Goal: Information Seeking & Learning: Learn about a topic

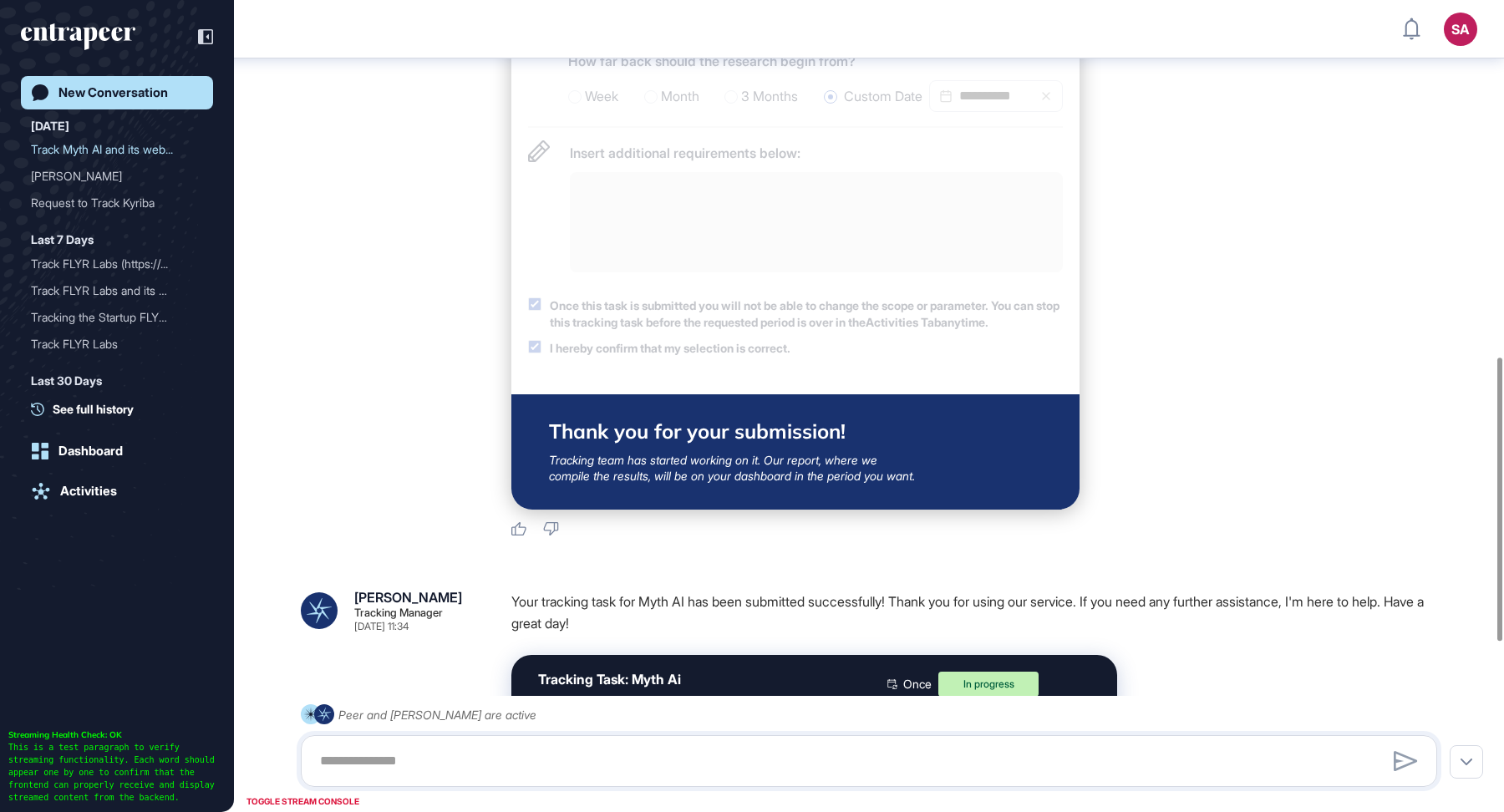
scroll to position [1021, 0]
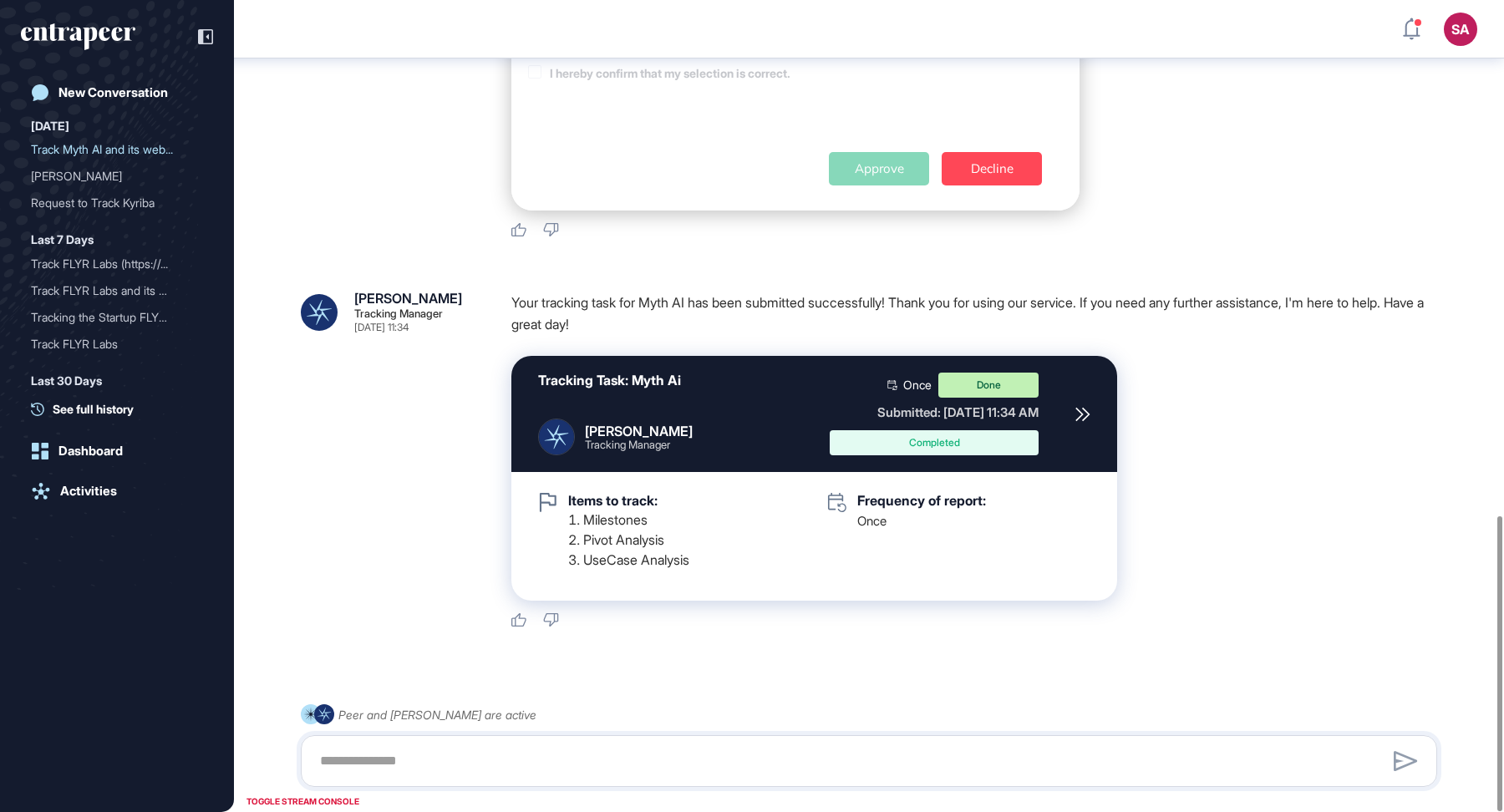
scroll to position [1416, 0]
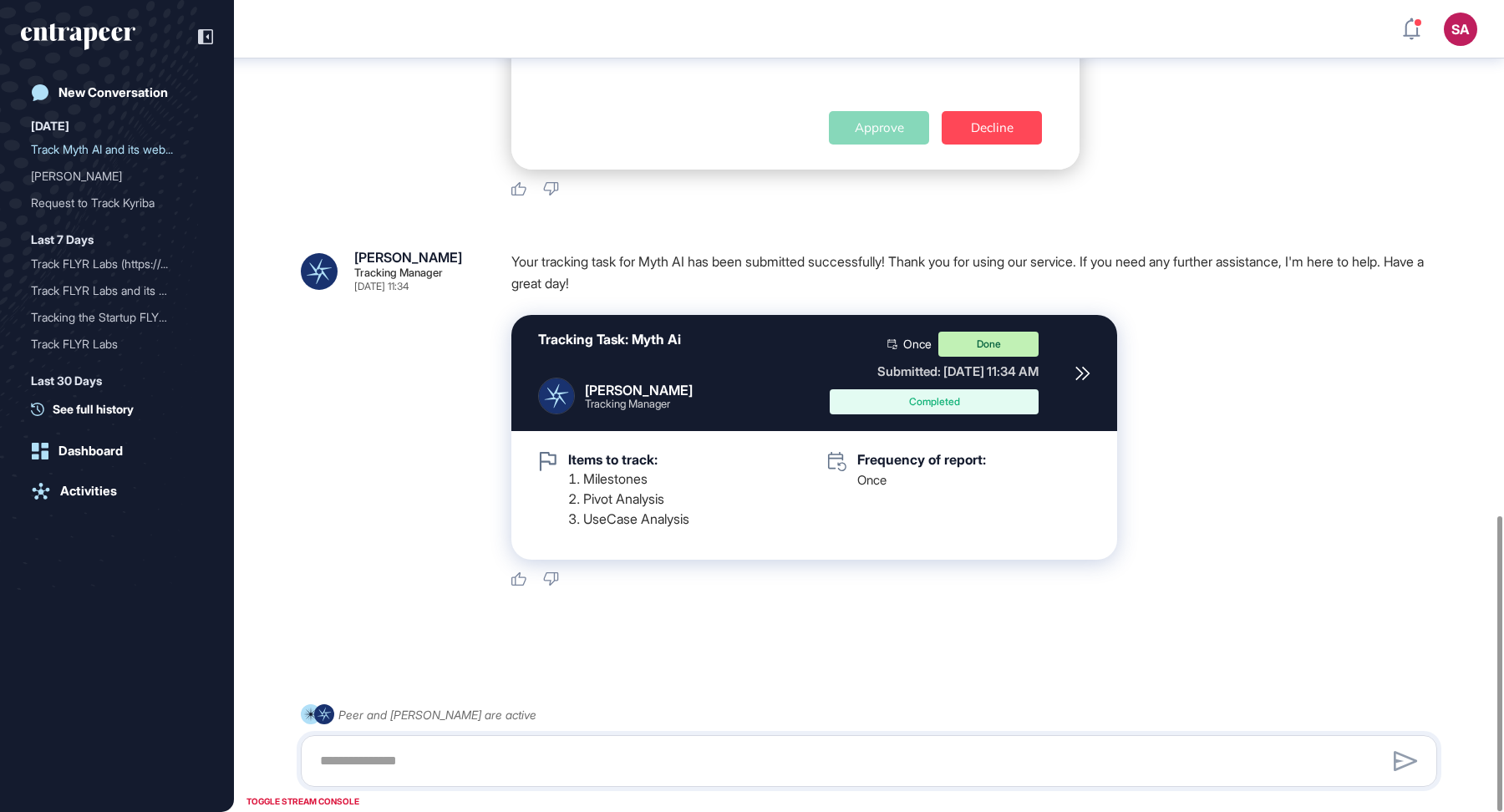
click at [1084, 376] on icon at bounding box center [1082, 373] width 15 height 15
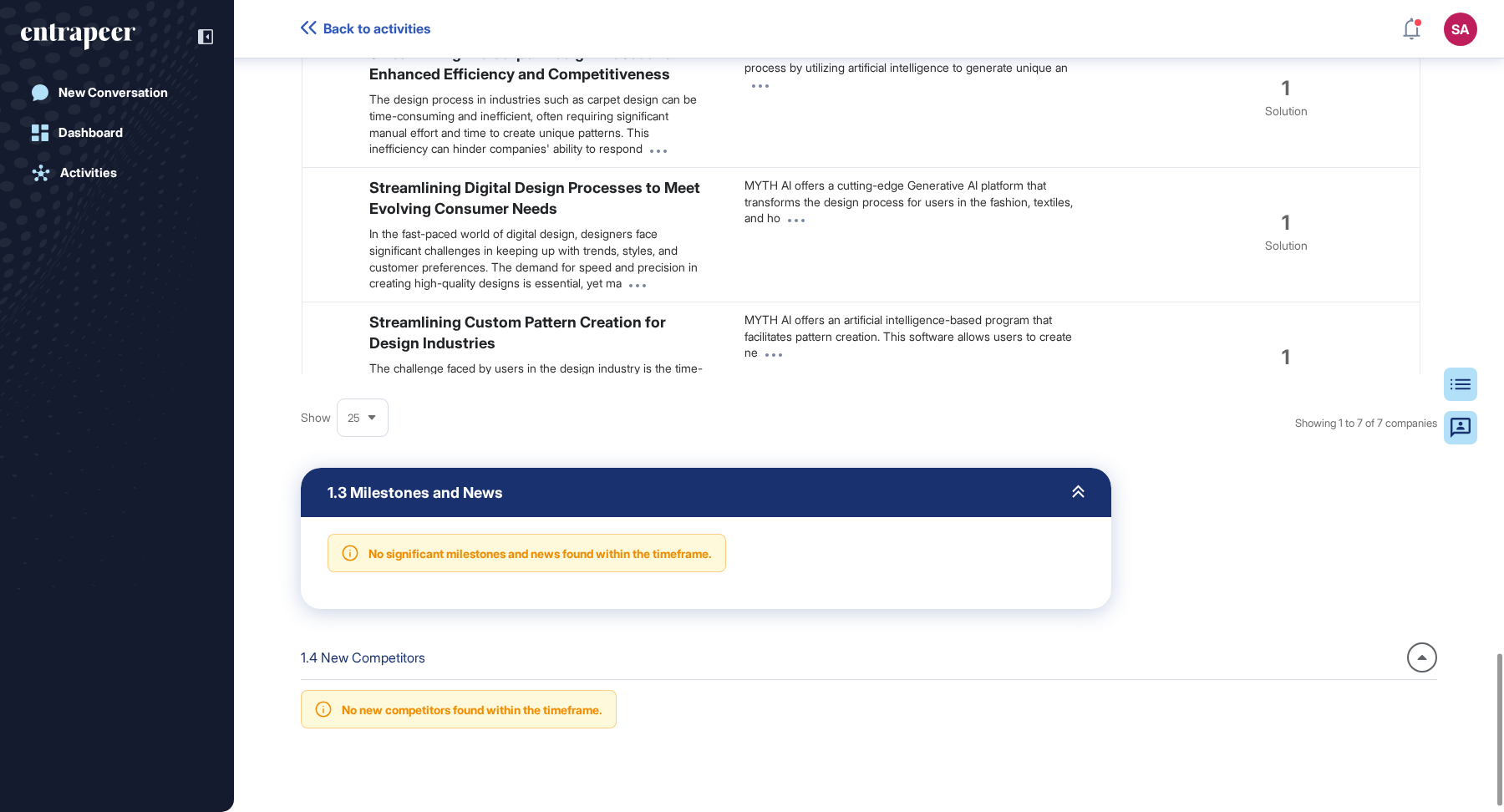
scroll to position [3501, 0]
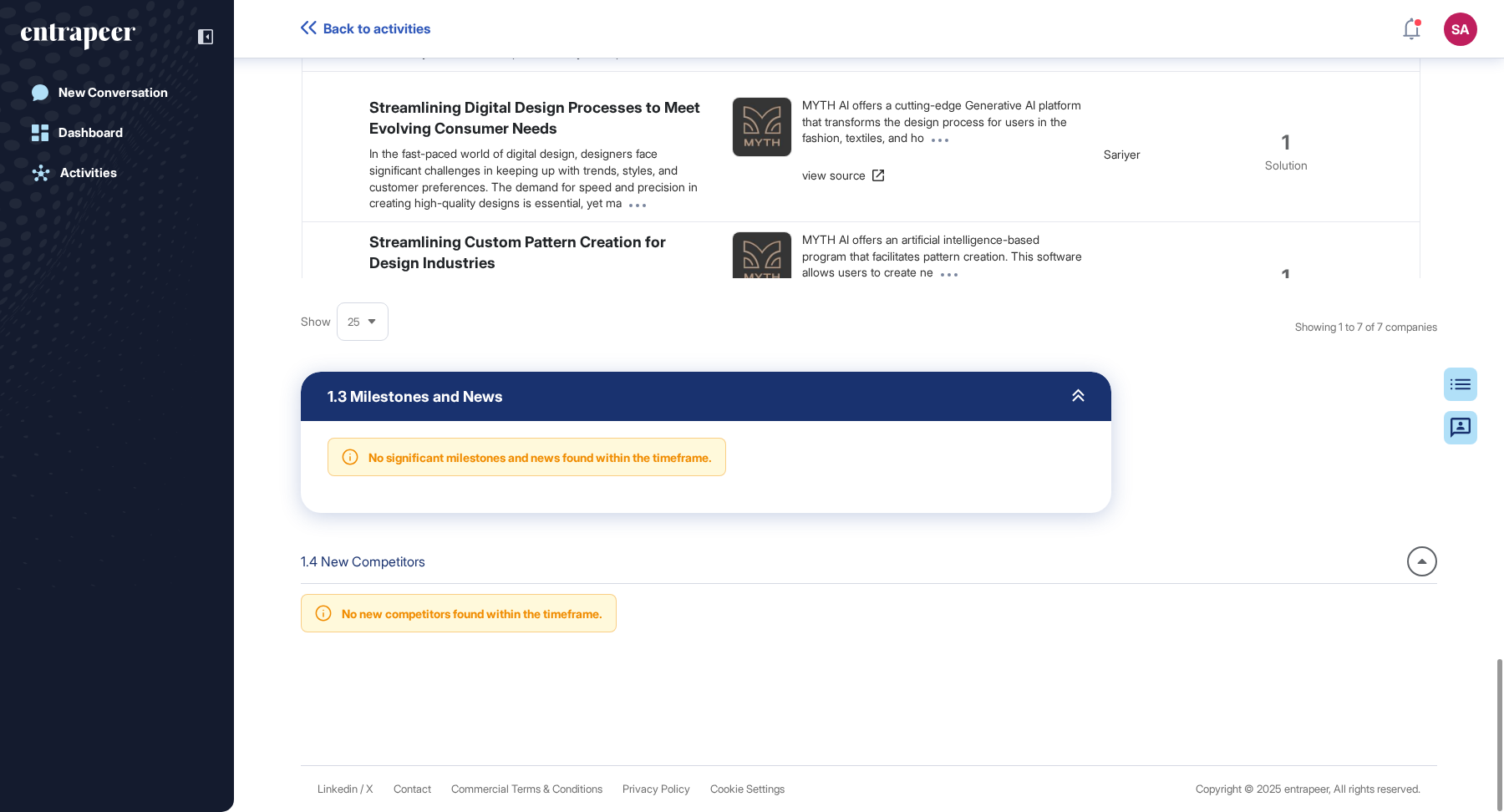
click at [1075, 397] on icon at bounding box center [1078, 395] width 13 height 13
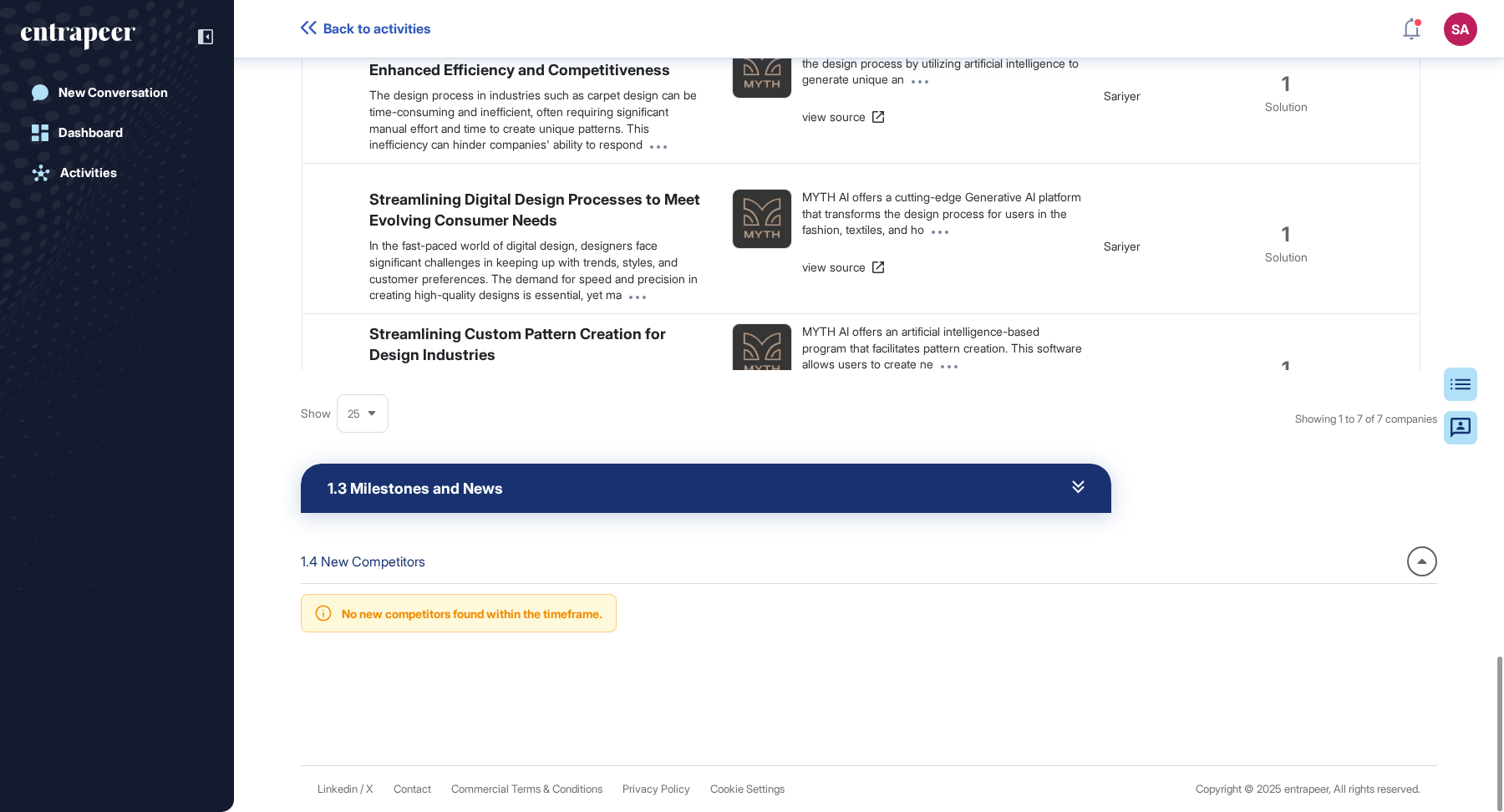
scroll to position [3409, 0]
click at [1421, 563] on icon at bounding box center [1422, 561] width 9 height 5
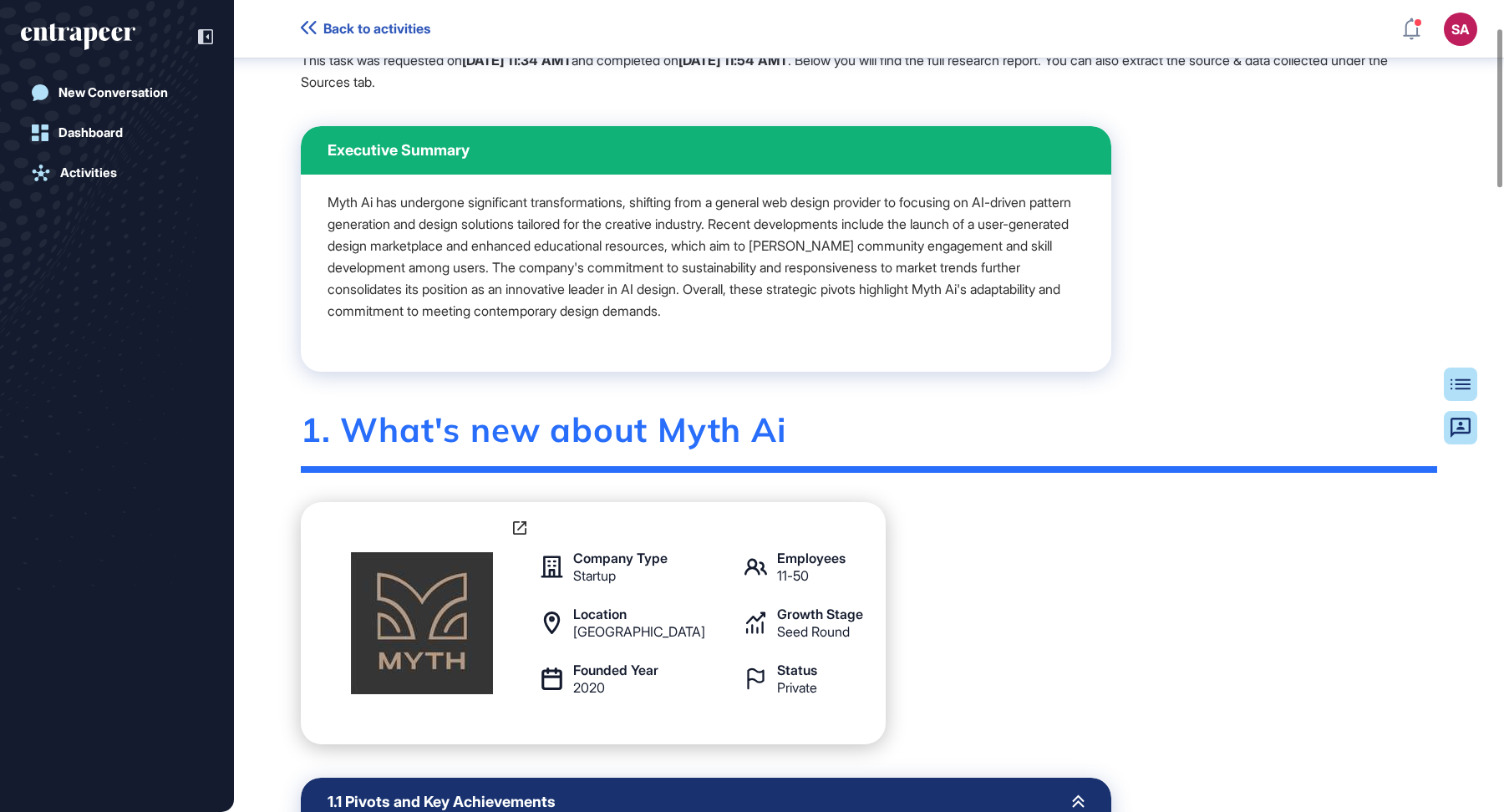
scroll to position [0, 0]
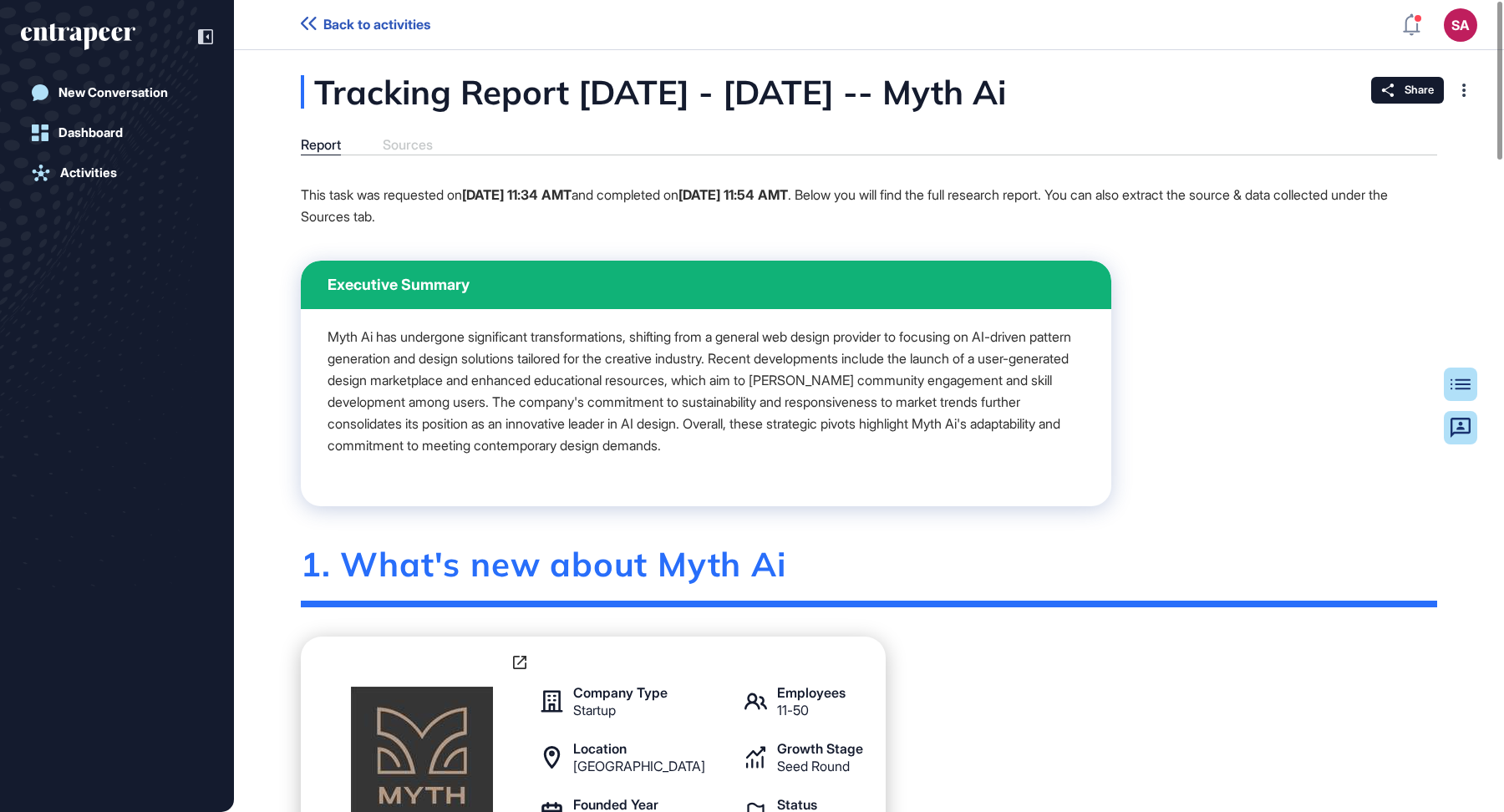
drag, startPoint x: 1196, startPoint y: 95, endPoint x: 1075, endPoint y: 95, distance: 121.0
click at [1075, 95] on div "Tracking Report [DATE] - [DATE] -- Myth Ai" at bounding box center [737, 91] width 872 height 33
copy div "Myth Ai"
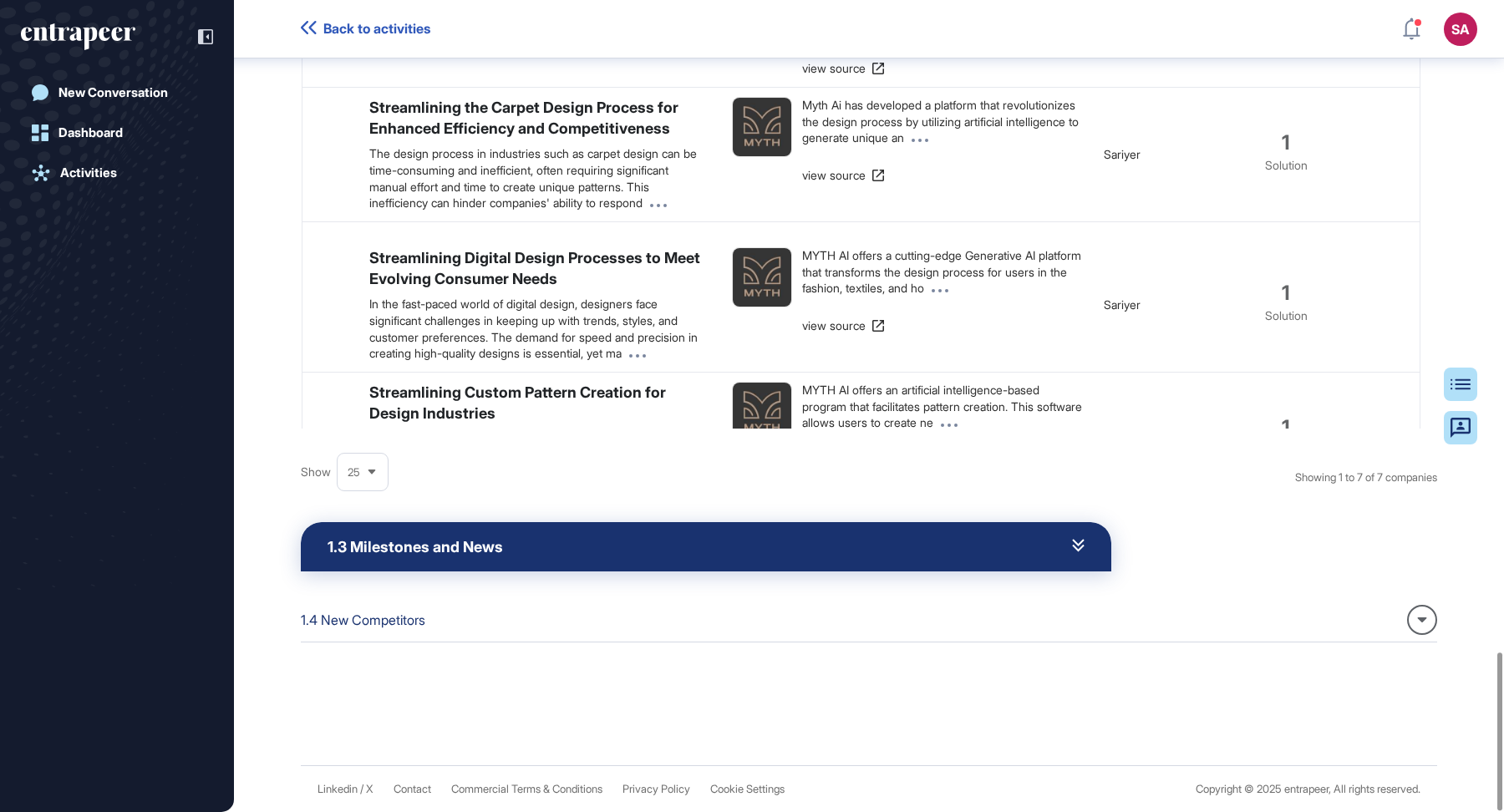
scroll to position [3352, 0]
click at [590, 559] on div "1.3 Milestones and News" at bounding box center [705, 546] width 810 height 49
click at [1078, 551] on icon at bounding box center [1078, 545] width 11 height 11
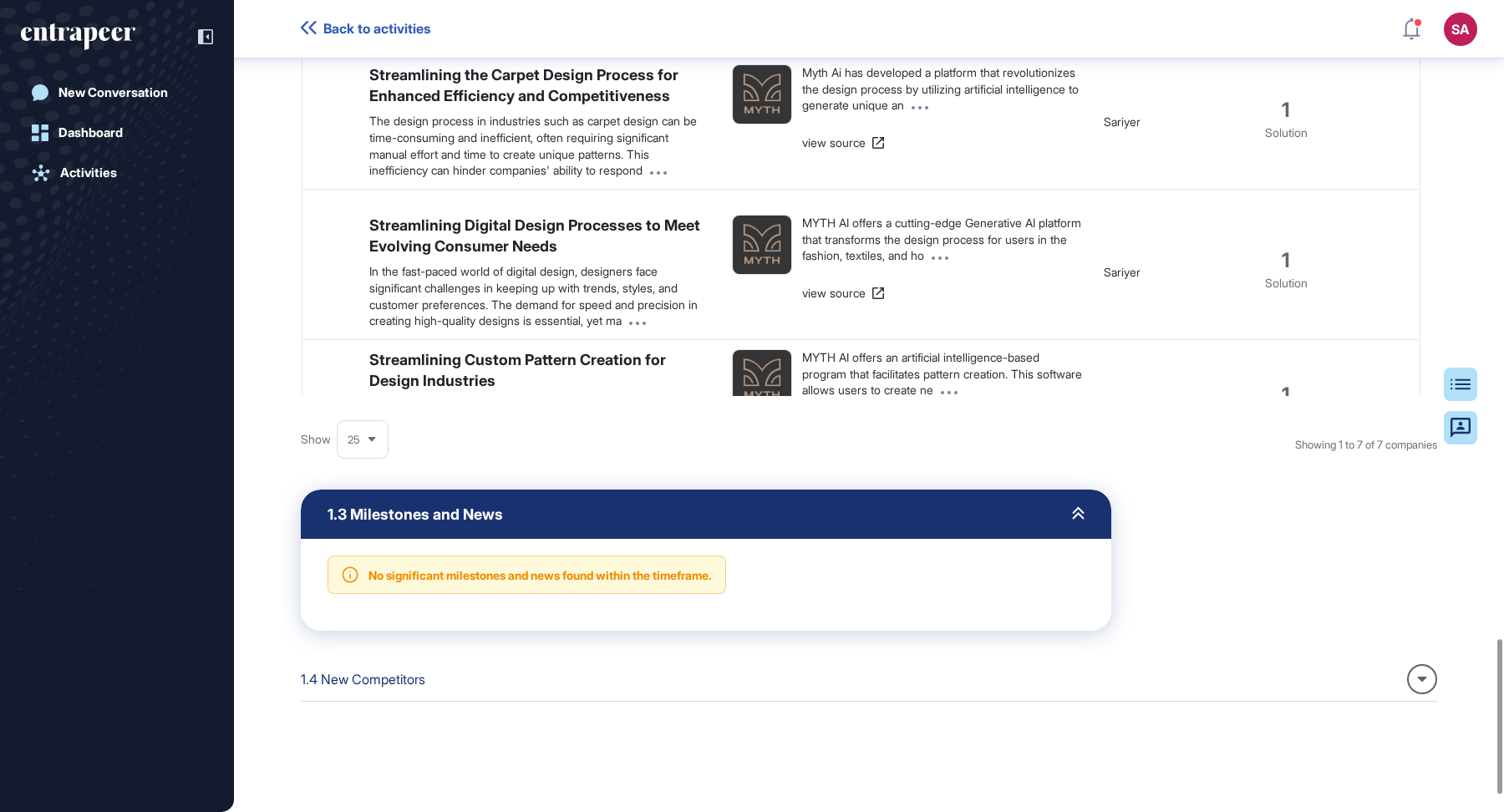
scroll to position [3442, 0]
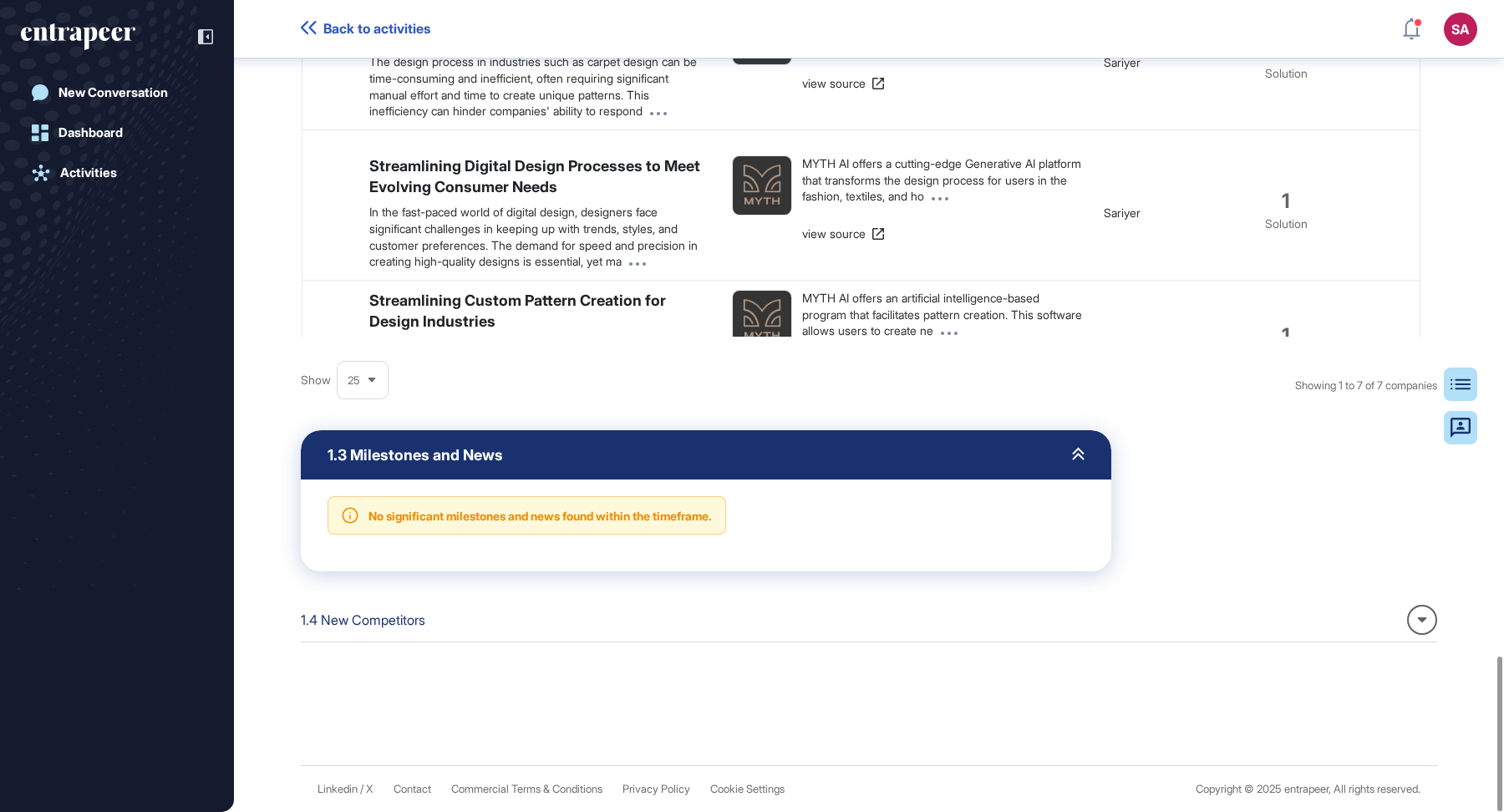
click at [1412, 621] on div at bounding box center [1422, 620] width 30 height 30
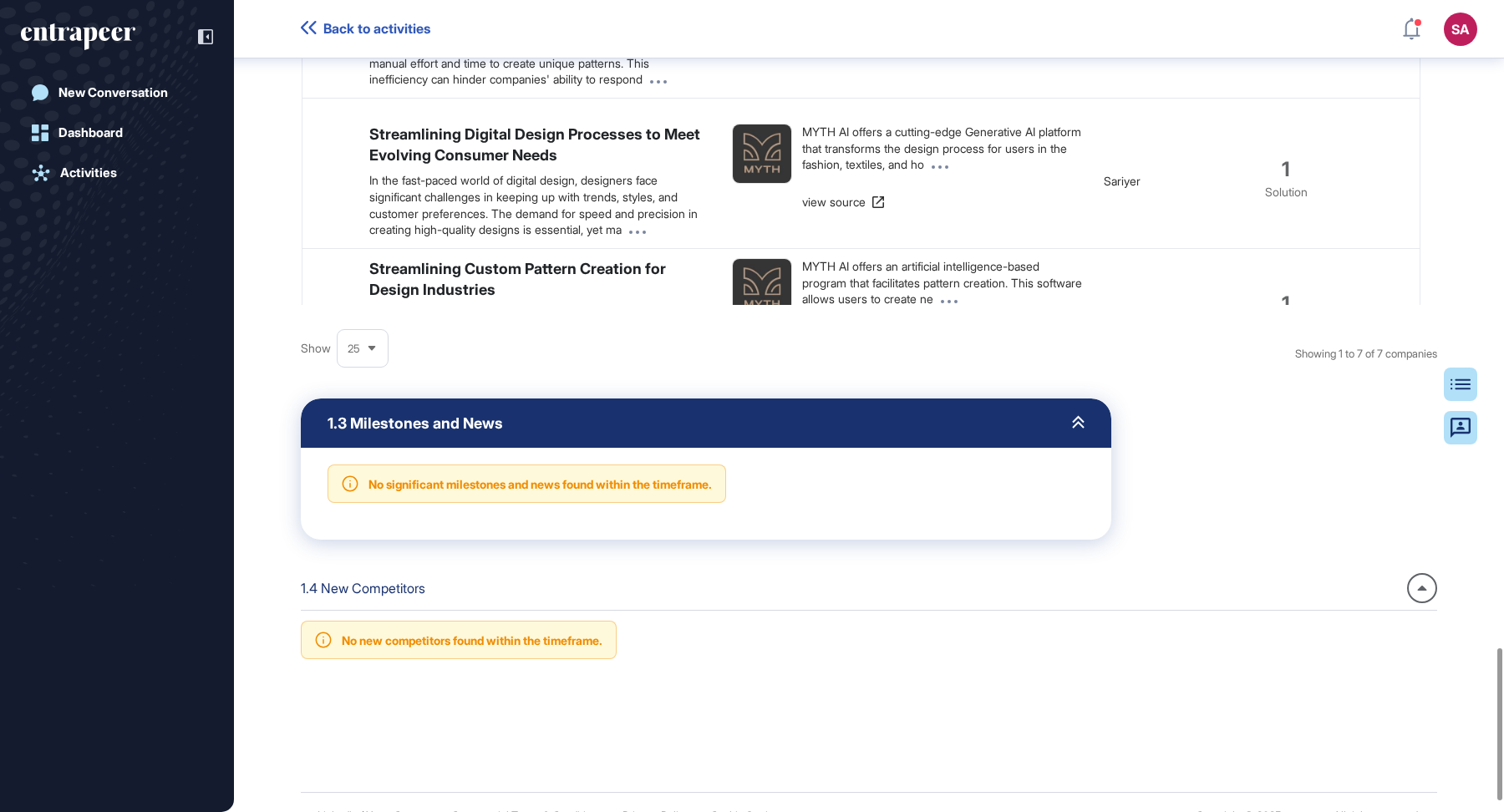
scroll to position [3501, 0]
